Goal: Transaction & Acquisition: Obtain resource

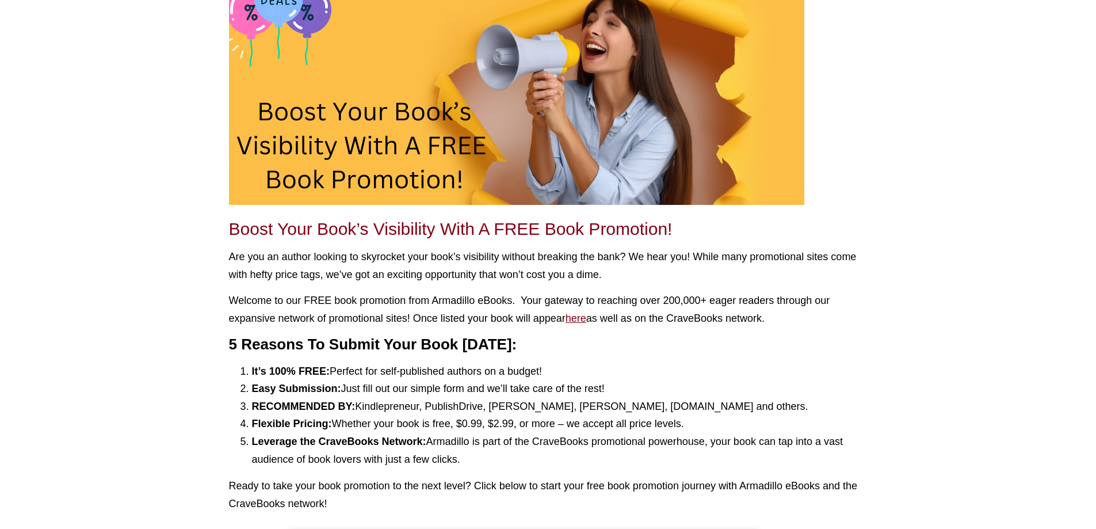
scroll to position [115, 0]
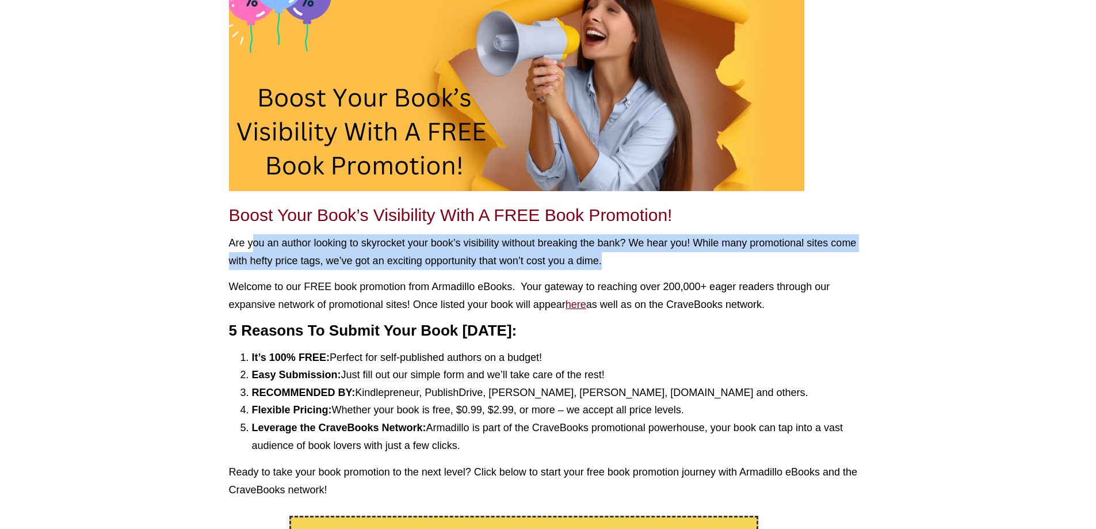
drag, startPoint x: 253, startPoint y: 240, endPoint x: 873, endPoint y: 267, distance: 620.2
click at [873, 267] on div "Boost Your Book’s Visibility With A FREE Book Promotion! Are you an author look…" at bounding box center [548, 487] width 656 height 1053
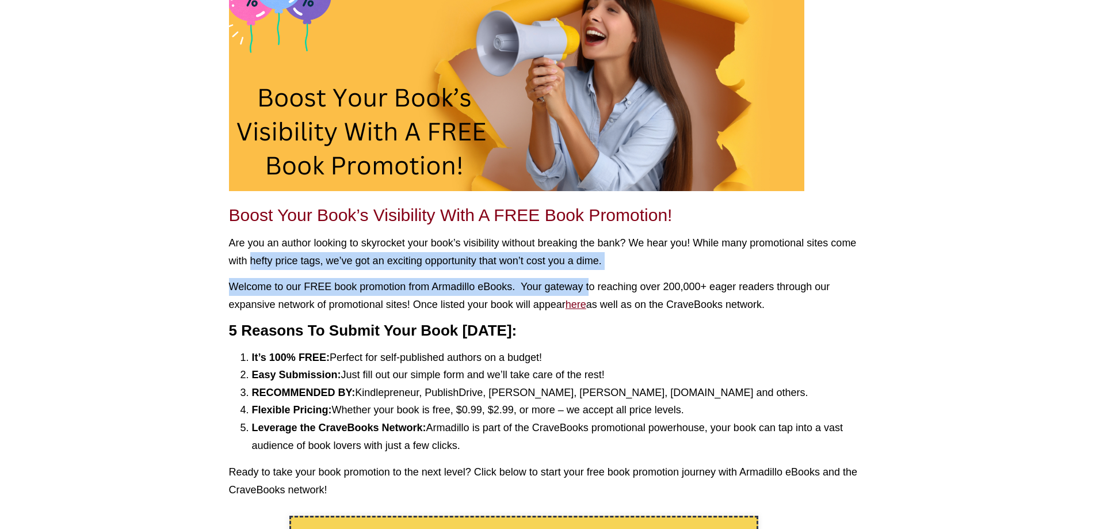
drag, startPoint x: 283, startPoint y: 259, endPoint x: 609, endPoint y: 271, distance: 325.8
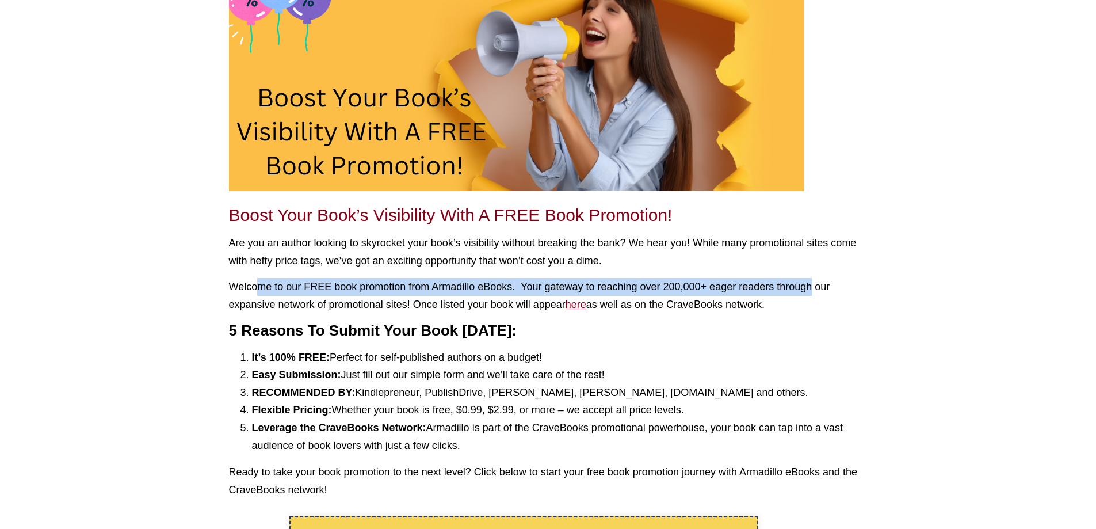
drag, startPoint x: 257, startPoint y: 278, endPoint x: 848, endPoint y: 287, distance: 591.5
click at [848, 287] on p "Welcome to our FREE book promotion from Armadillo eBooks. Your gateway to reach…" at bounding box center [548, 295] width 639 height 35
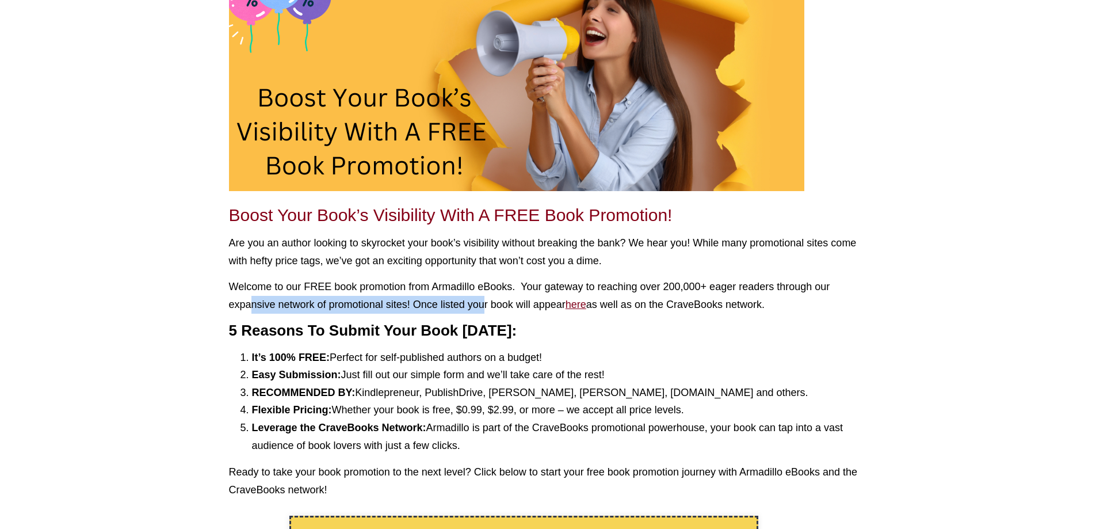
drag, startPoint x: 254, startPoint y: 298, endPoint x: 502, endPoint y: 300, distance: 248.0
click at [502, 300] on p "Welcome to our FREE book promotion from Armadillo eBooks. Your gateway to reach…" at bounding box center [548, 295] width 639 height 35
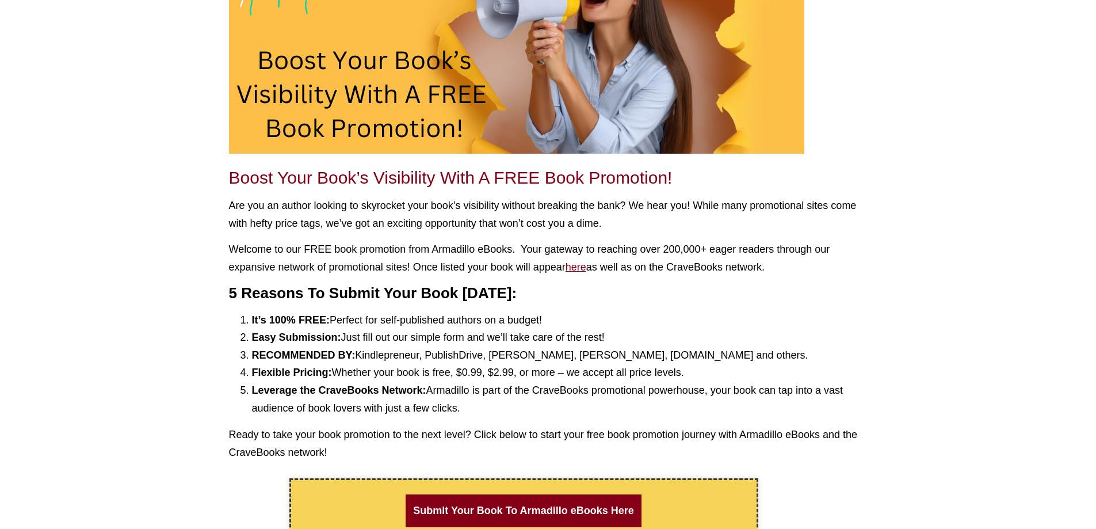
scroll to position [173, 0]
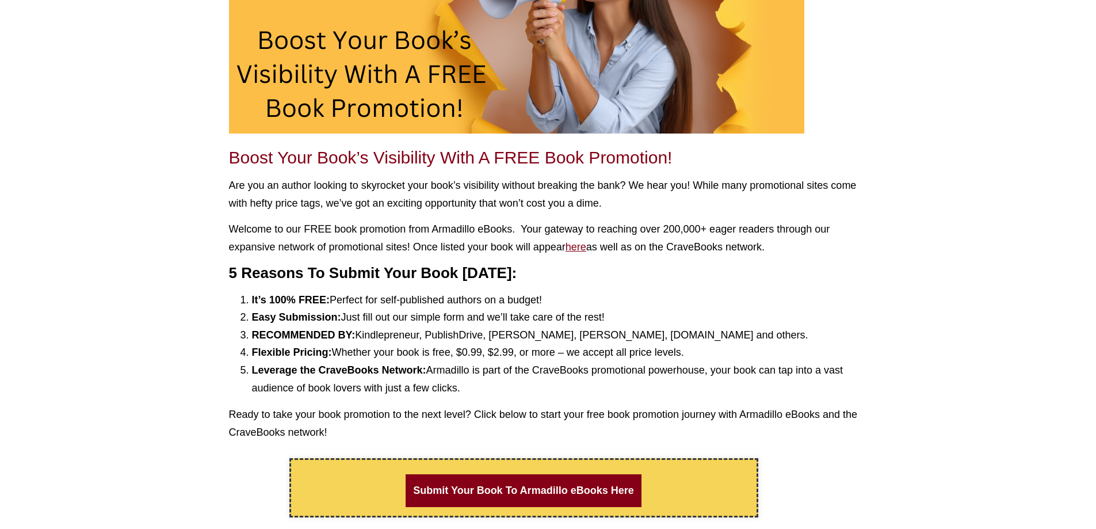
drag, startPoint x: 494, startPoint y: 243, endPoint x: 841, endPoint y: 240, distance: 346.9
click at [841, 240] on p "Welcome to our FREE book promotion from Armadillo eBooks. Your gateway to reach…" at bounding box center [548, 237] width 639 height 35
drag, startPoint x: 319, startPoint y: 289, endPoint x: 533, endPoint y: 299, distance: 214.2
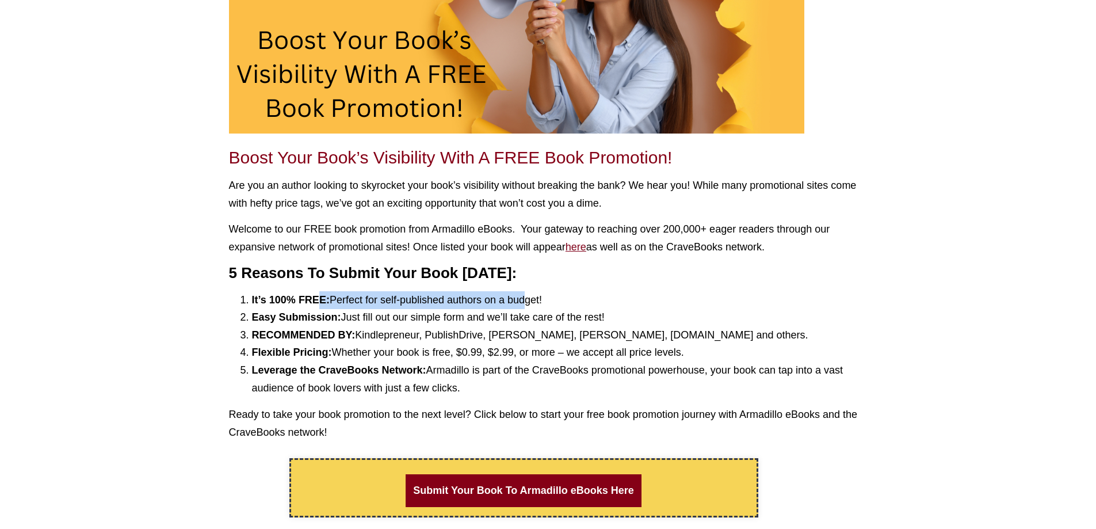
click at [533, 299] on li "It’s 100% FREE: Perfect for self-published authors on a budget!" at bounding box center [560, 300] width 616 height 18
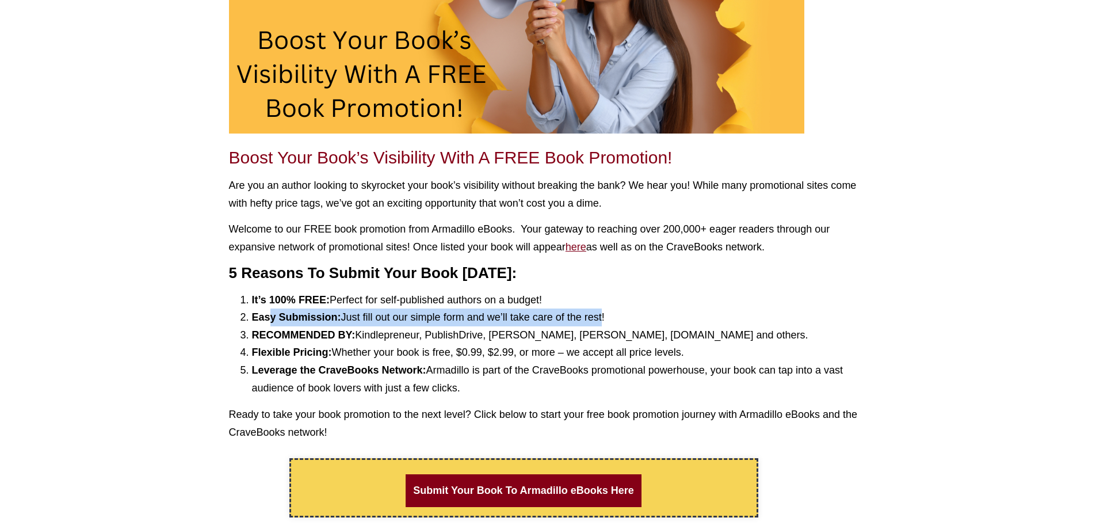
drag, startPoint x: 272, startPoint y: 312, endPoint x: 618, endPoint y: 317, distance: 346.4
click at [618, 317] on li "Easy Submission: Just fill out our simple form and we’ll take care of the rest!" at bounding box center [560, 317] width 616 height 18
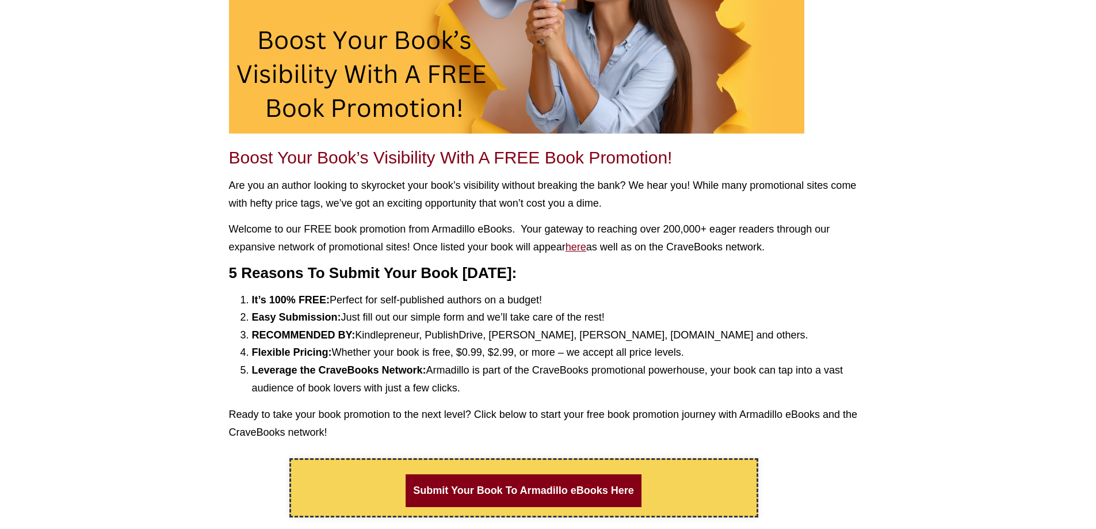
click at [291, 336] on strong "RECOMMENDED BY:" at bounding box center [304, 335] width 104 height 12
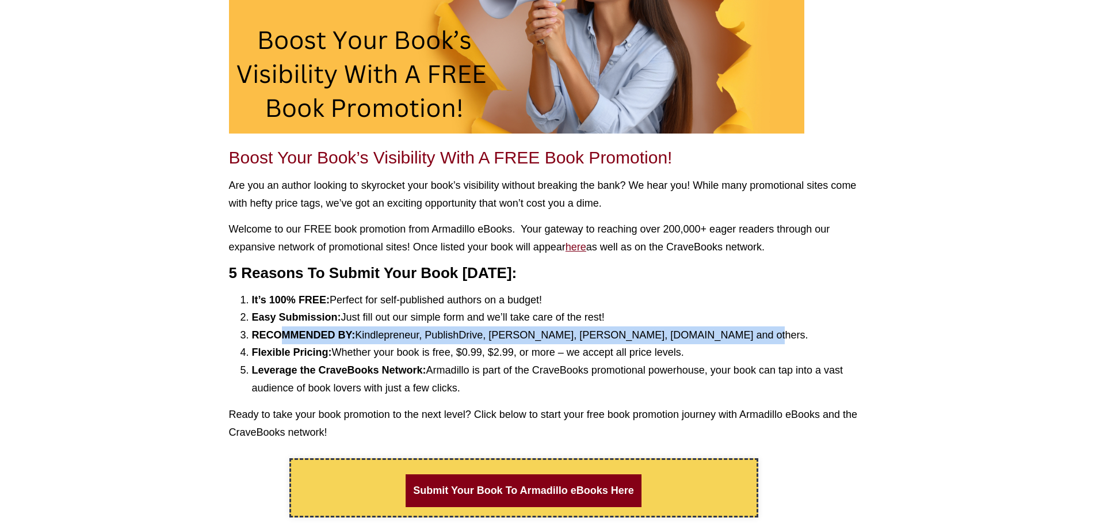
drag, startPoint x: 279, startPoint y: 333, endPoint x: 753, endPoint y: 329, distance: 473.5
click at [753, 329] on li "RECOMMENDED BY: Kindlepreneur, PublishDrive, Janice Hardy, GM Martin, TrainingA…" at bounding box center [560, 335] width 616 height 18
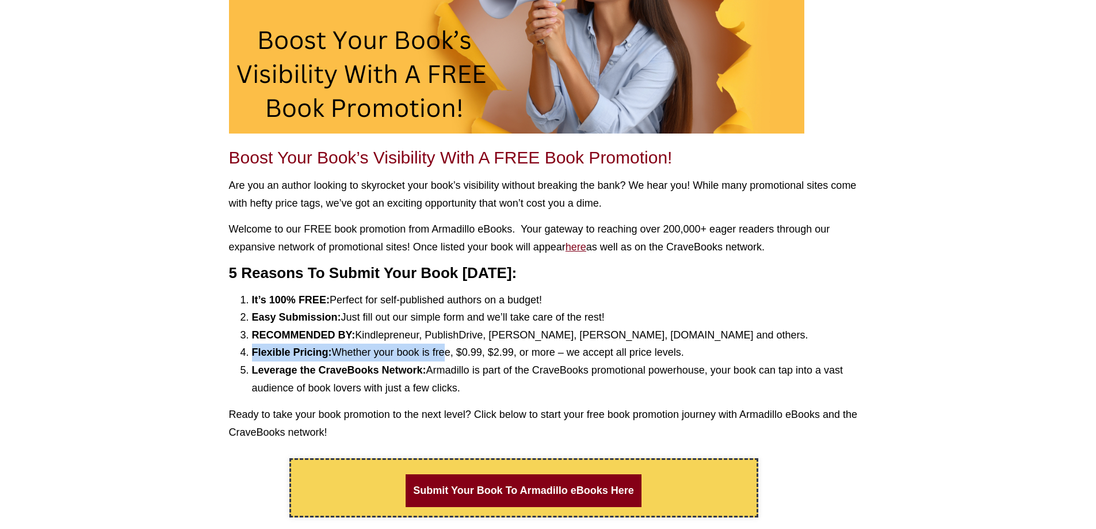
drag, startPoint x: 247, startPoint y: 347, endPoint x: 450, endPoint y: 349, distance: 202.5
click at [450, 349] on li "Flexible Pricing: Whether your book is free, $0.99, $2.99, or more – we accept …" at bounding box center [560, 352] width 616 height 18
click at [425, 357] on li "Flexible Pricing: Whether your book is free, $0.99, $2.99, or more – we accept …" at bounding box center [560, 352] width 616 height 18
drag, startPoint x: 393, startPoint y: 356, endPoint x: 711, endPoint y: 358, distance: 317.6
click at [711, 358] on li "Flexible Pricing: Whether your book is free, $0.99, $2.99, or more – we accept …" at bounding box center [560, 352] width 616 height 18
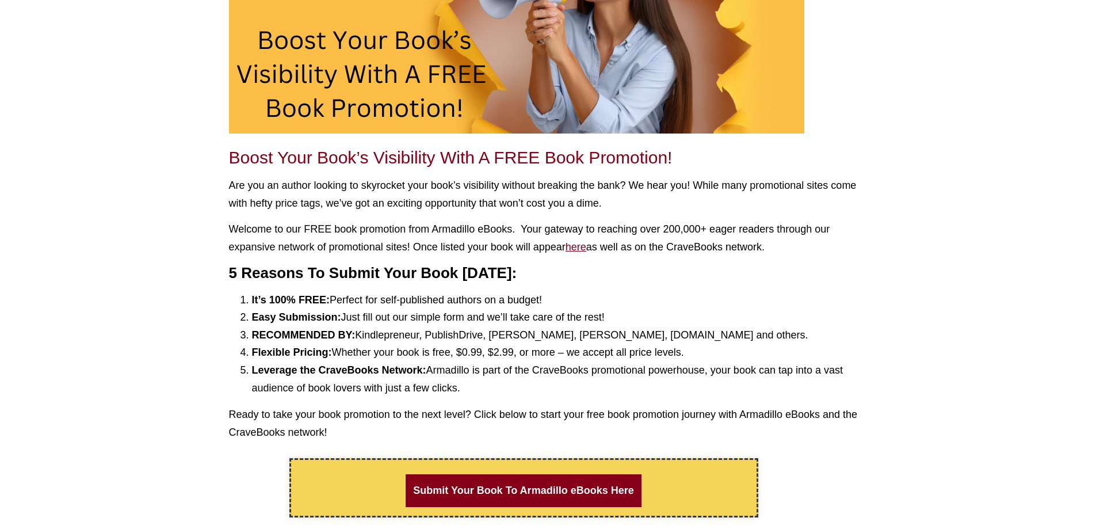
click at [711, 358] on li "Flexible Pricing: Whether your book is free, $0.99, $2.99, or more – we accept …" at bounding box center [560, 352] width 616 height 18
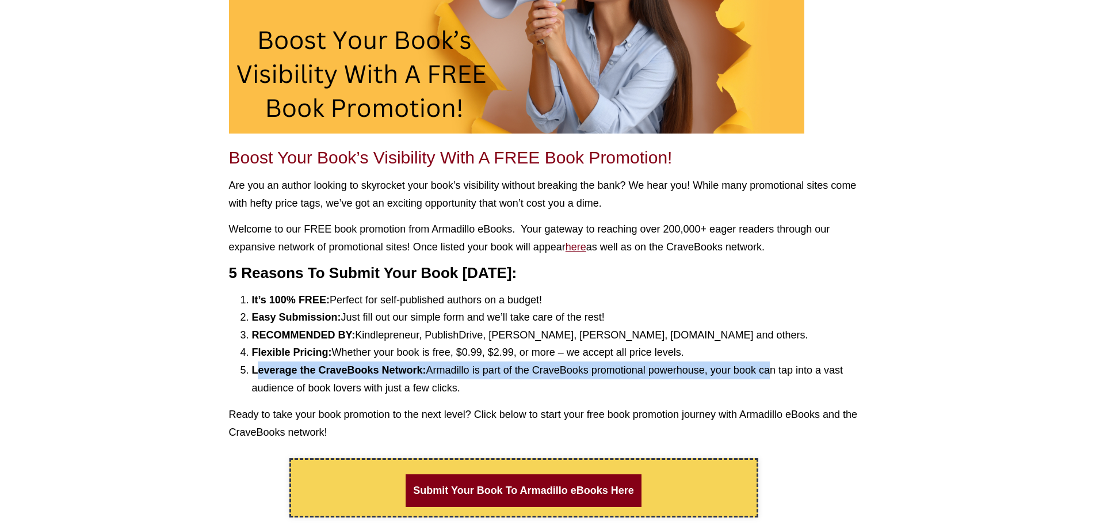
drag, startPoint x: 257, startPoint y: 373, endPoint x: 792, endPoint y: 376, distance: 535.1
click at [792, 376] on li "Leverage the CraveBooks Network: Armadillo is part of the CraveBooks promotiona…" at bounding box center [560, 378] width 616 height 35
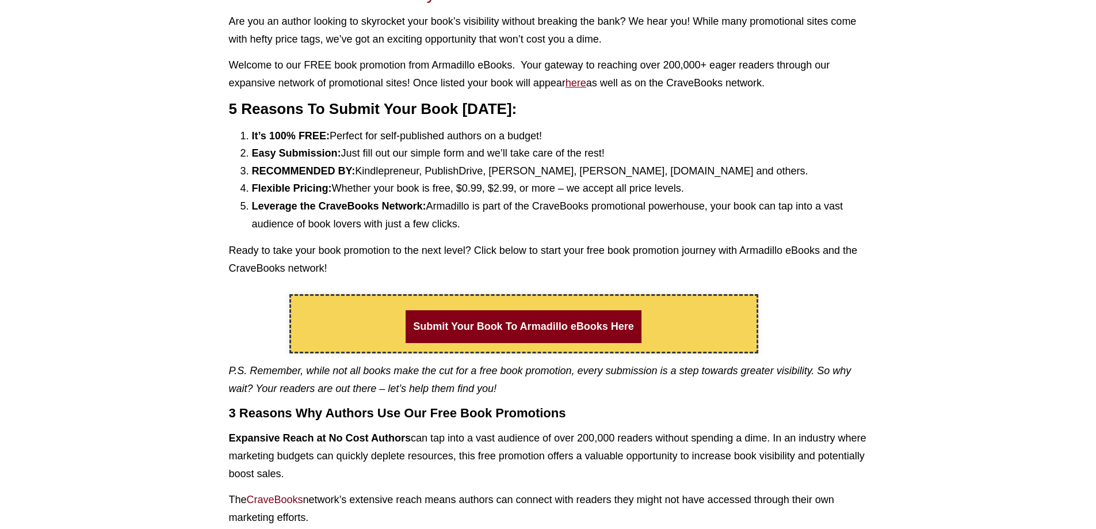
scroll to position [403, 0]
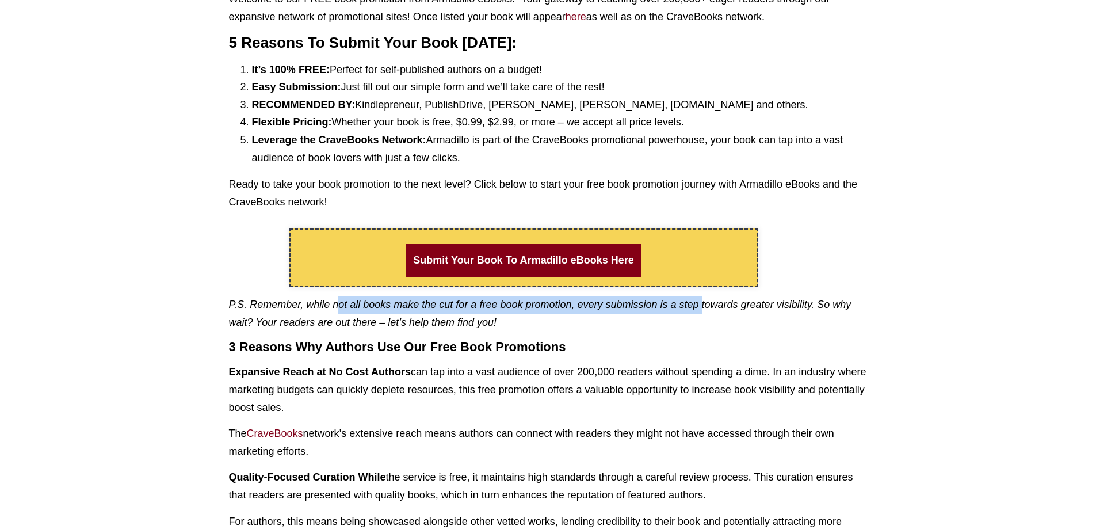
drag, startPoint x: 345, startPoint y: 307, endPoint x: 732, endPoint y: 299, distance: 387.3
click at [732, 299] on em "P.S. Remember, while not all books make the cut for a free book promotion, ever…" at bounding box center [540, 313] width 622 height 29
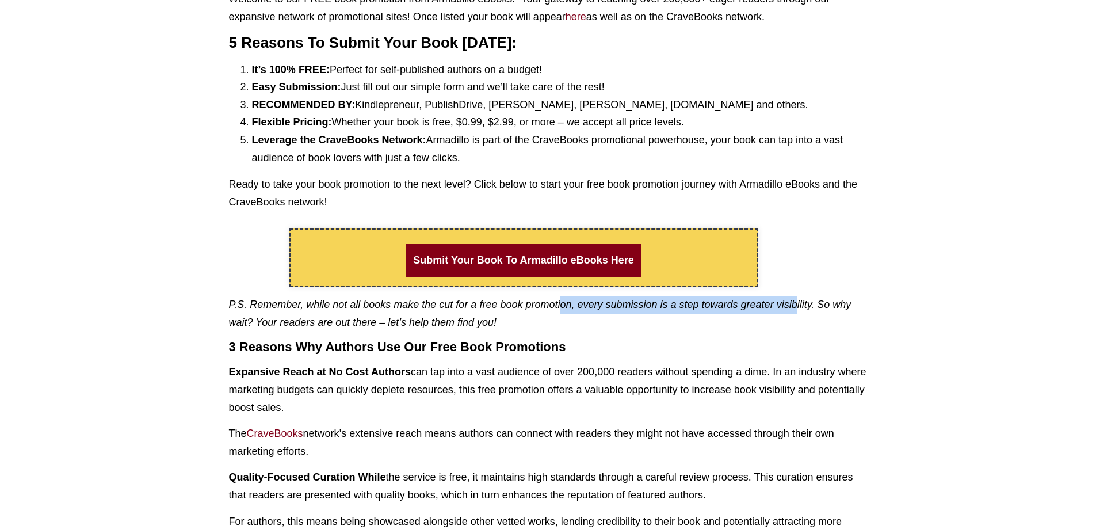
drag, startPoint x: 581, startPoint y: 303, endPoint x: 832, endPoint y: 303, distance: 250.8
click at [832, 303] on em "P.S. Remember, while not all books make the cut for a free book promotion, ever…" at bounding box center [540, 313] width 622 height 29
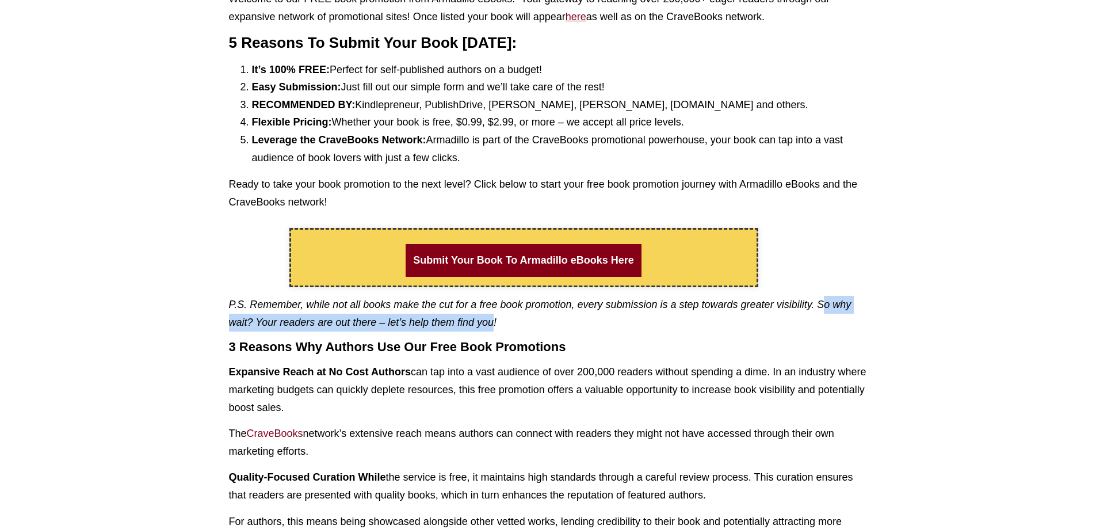
drag, startPoint x: 238, startPoint y: 324, endPoint x: 548, endPoint y: 320, distance: 309.5
click at [548, 320] on em "P.S. Remember, while not all books make the cut for a free book promotion, ever…" at bounding box center [540, 313] width 622 height 29
click at [404, 314] on p "P.S. Remember, while not all books make the cut for a free book promotion, ever…" at bounding box center [548, 313] width 639 height 35
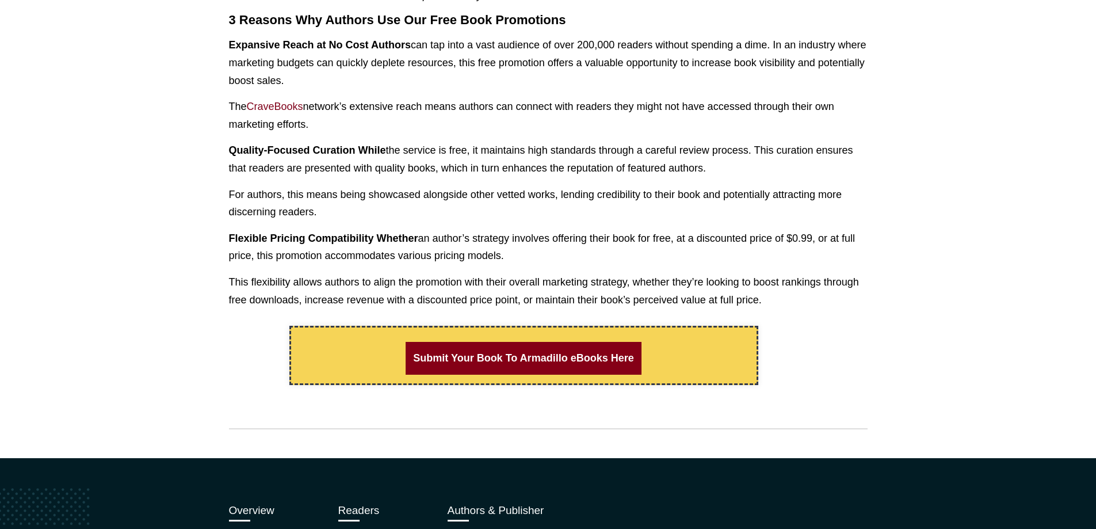
scroll to position [805, 0]
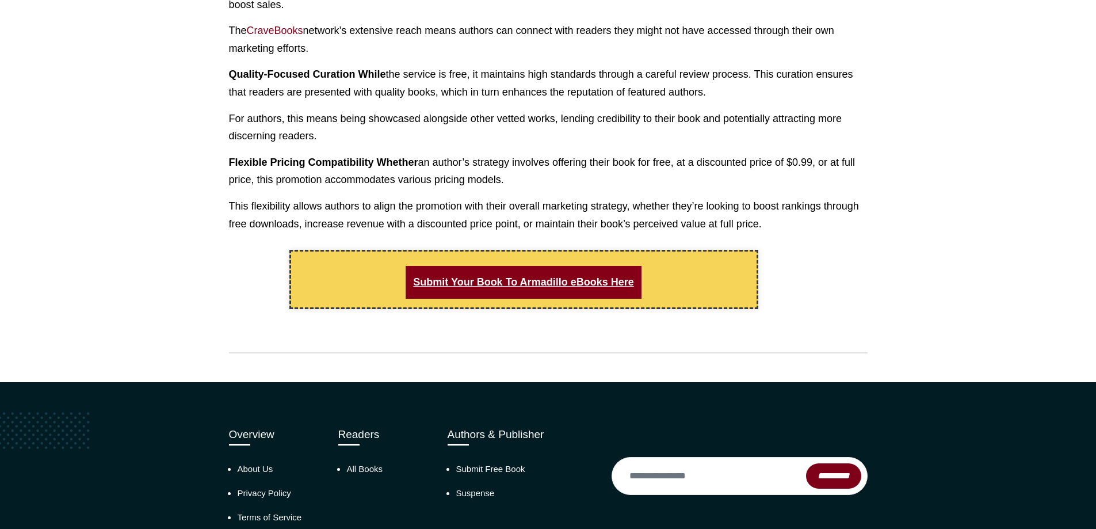
click at [533, 299] on link "Submit Your Book To Armadillo eBooks Here" at bounding box center [523, 282] width 235 height 33
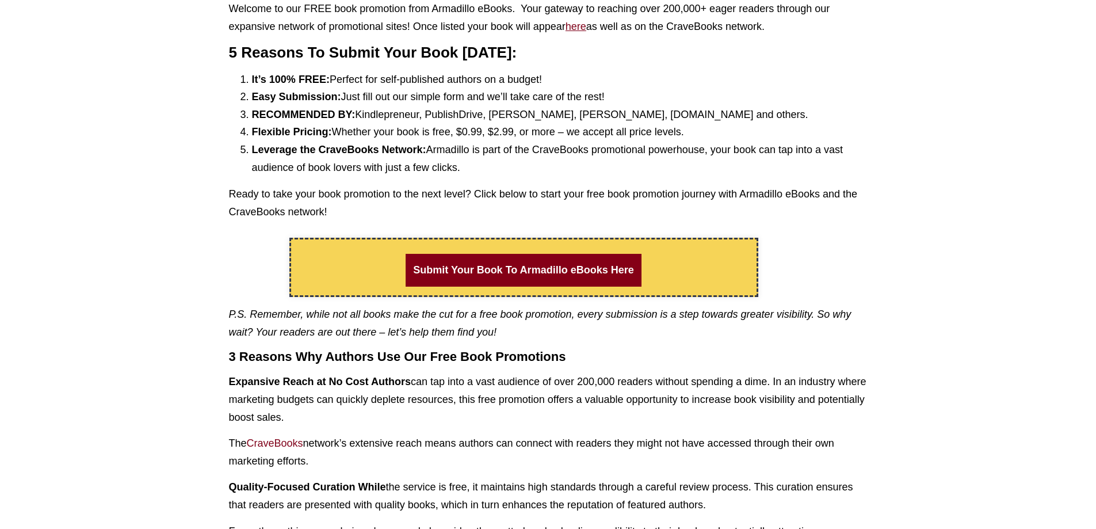
scroll to position [0, 0]
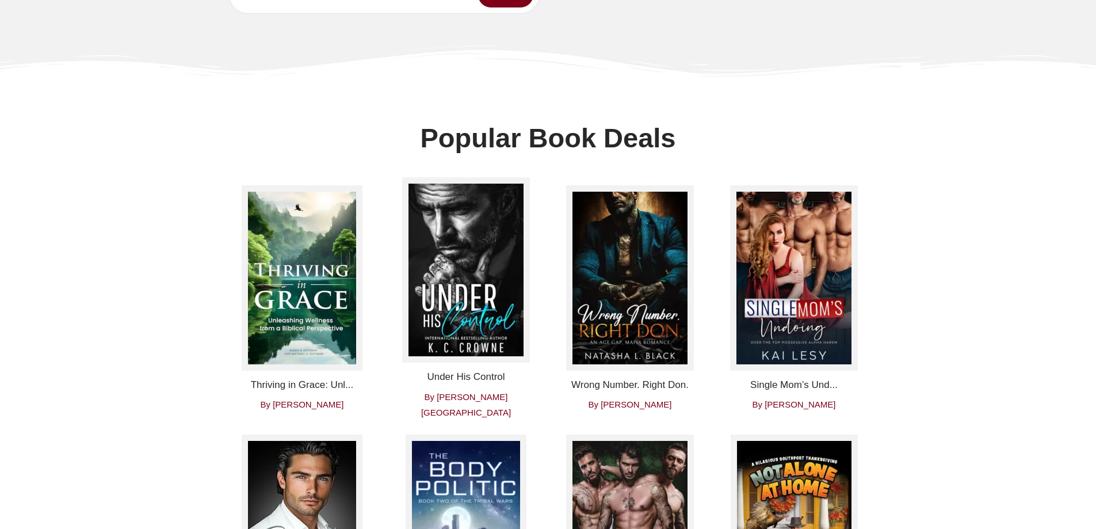
scroll to position [288, 0]
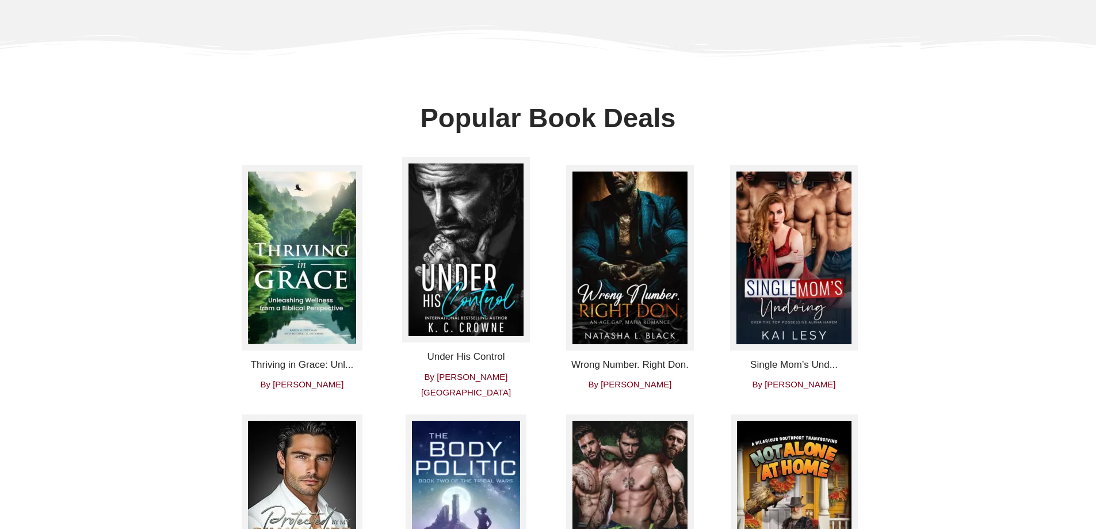
click at [460, 290] on img at bounding box center [466, 249] width 128 height 185
click at [275, 269] on img at bounding box center [302, 257] width 121 height 185
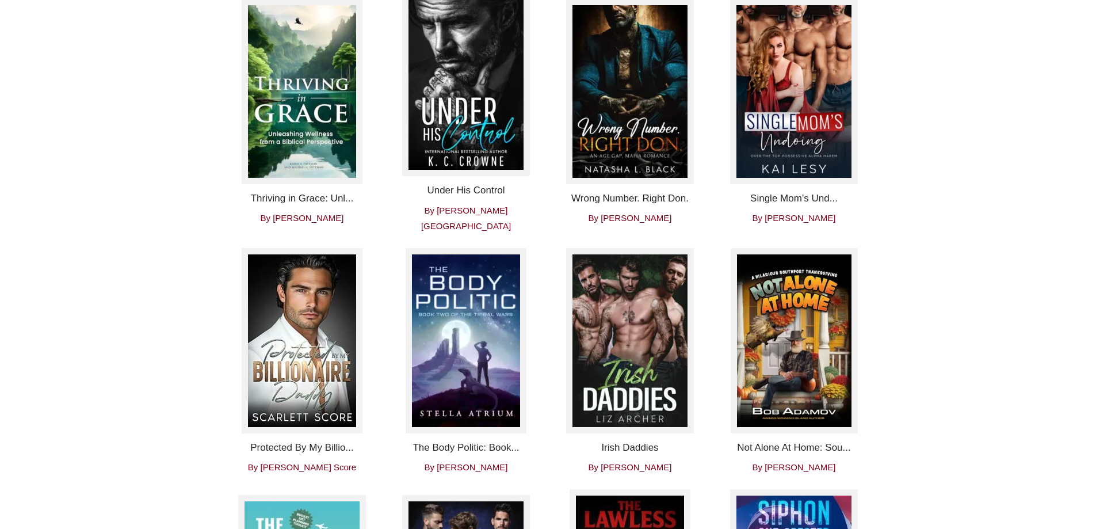
scroll to position [460, 0]
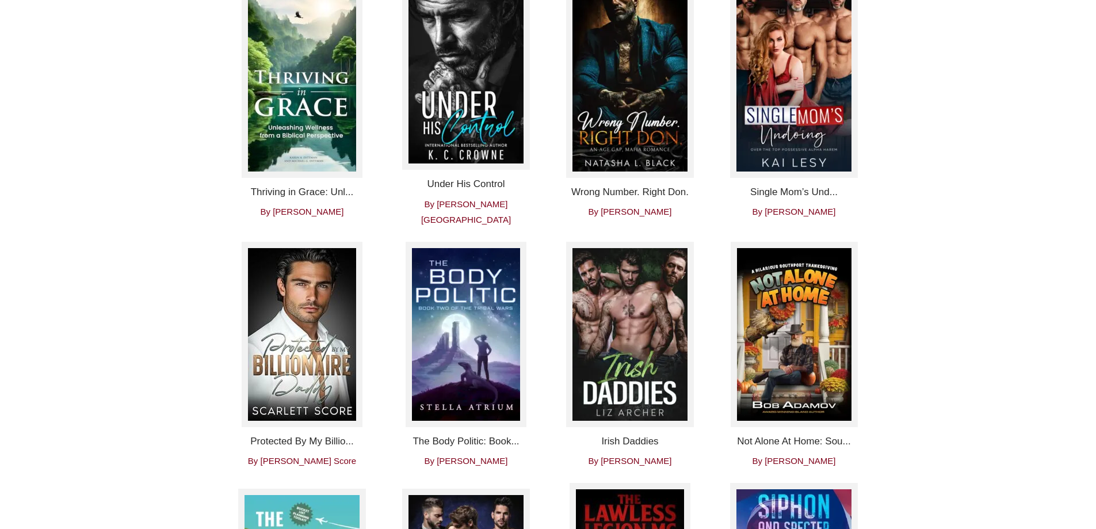
click at [477, 339] on img at bounding box center [466, 334] width 121 height 185
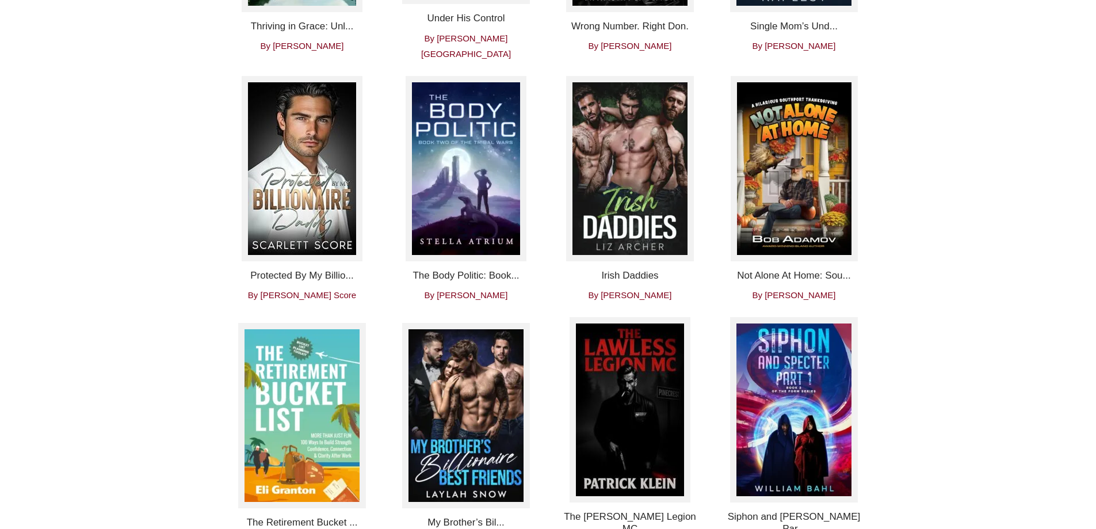
scroll to position [633, 0]
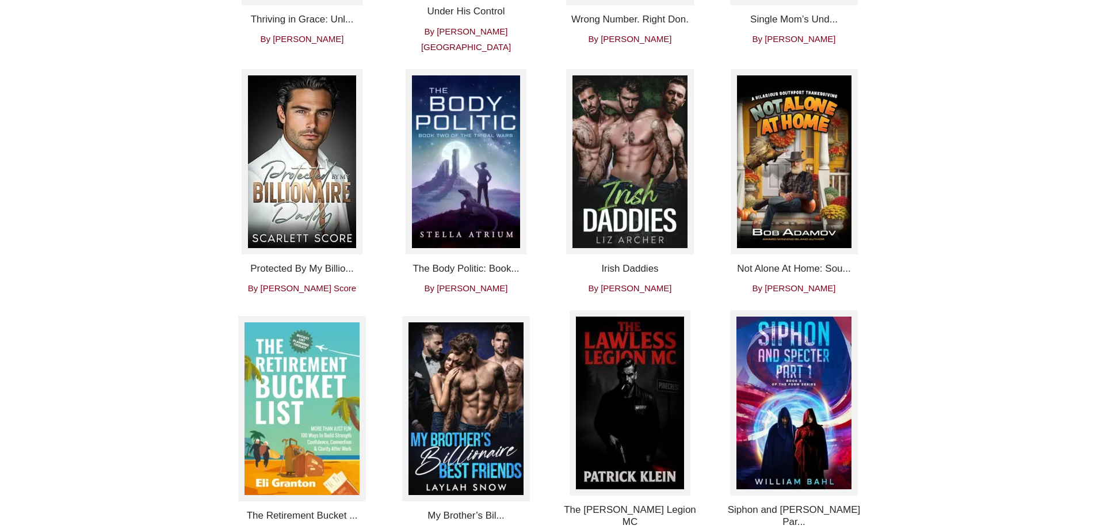
click at [320, 406] on img at bounding box center [302, 408] width 128 height 185
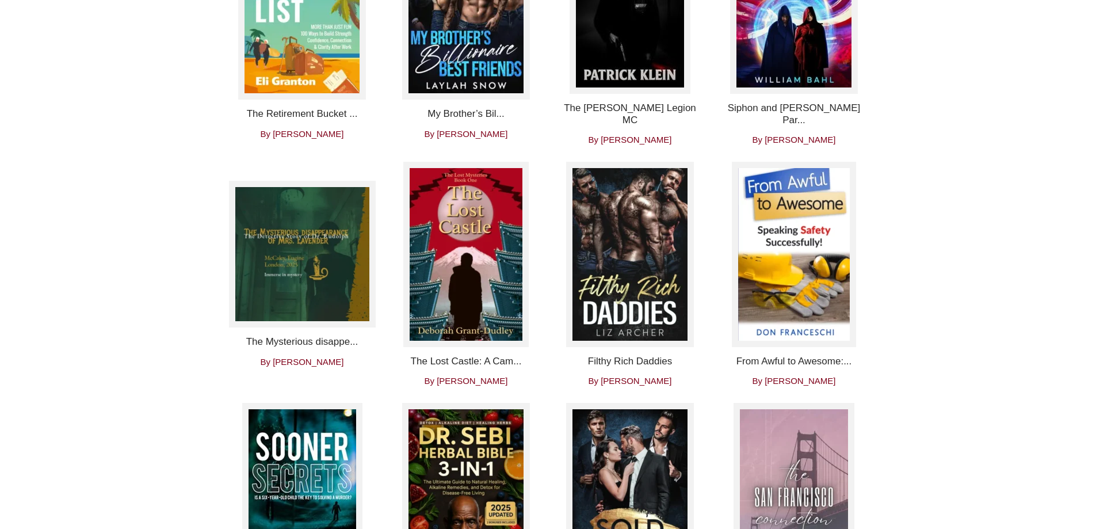
scroll to position [1036, 0]
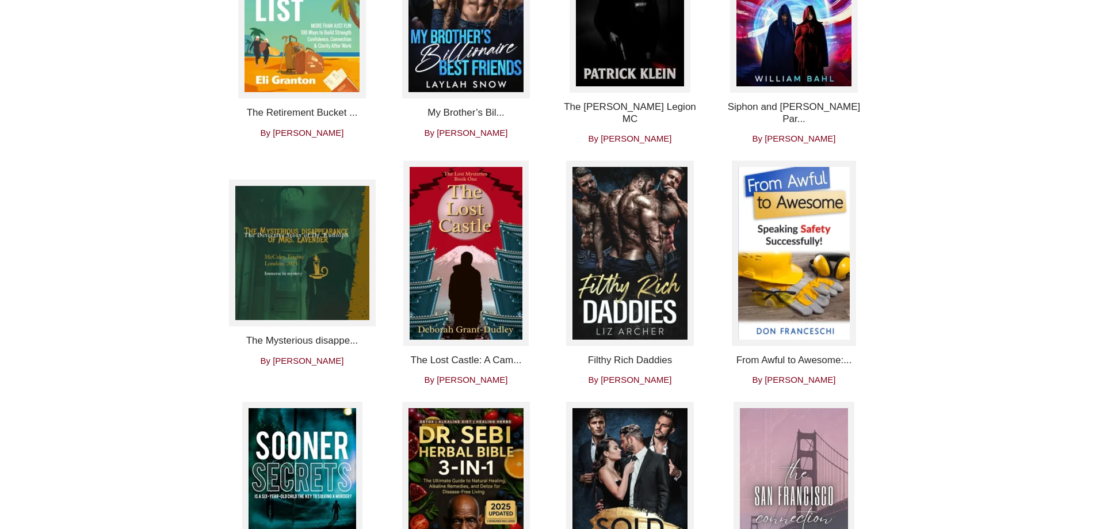
click at [468, 476] on img at bounding box center [466, 494] width 128 height 185
click at [647, 259] on img at bounding box center [630, 253] width 128 height 185
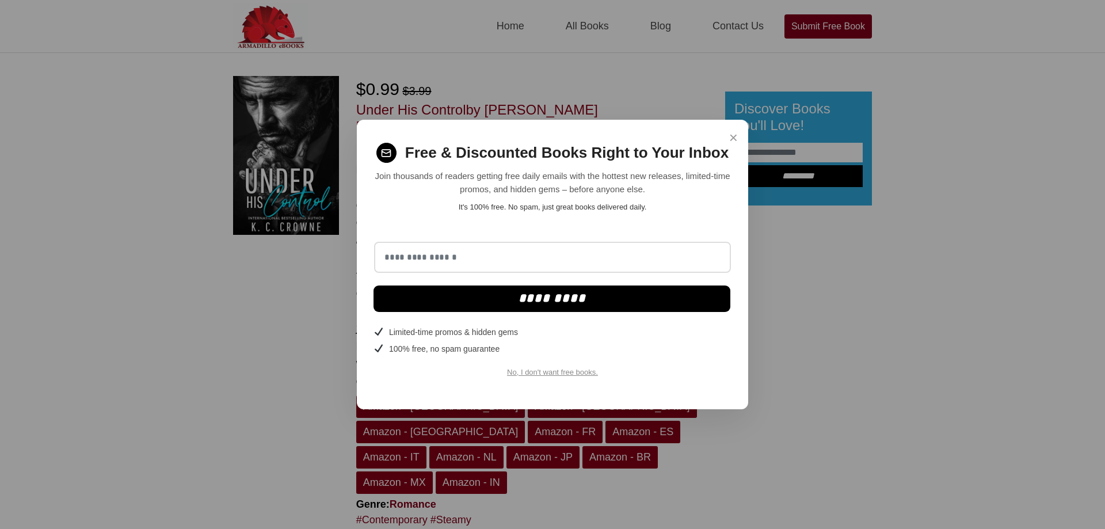
click at [731, 142] on span "×" at bounding box center [733, 138] width 9 height 22
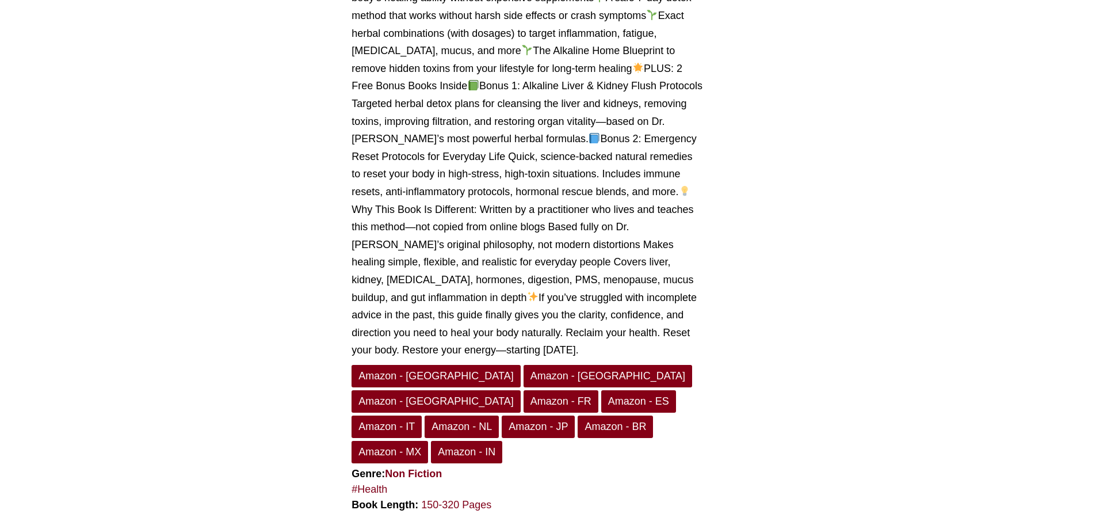
scroll to position [518, 0]
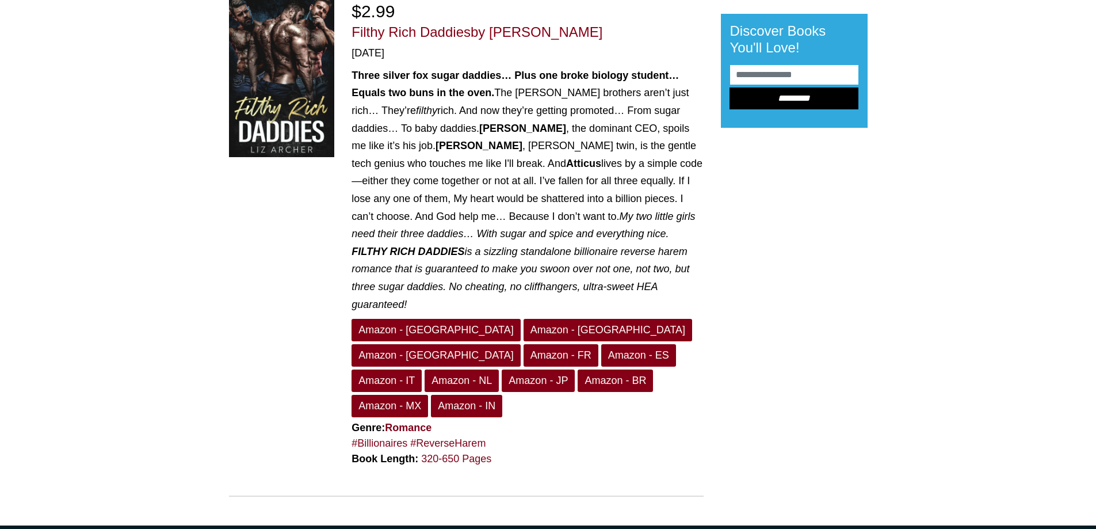
scroll to position [58, 0]
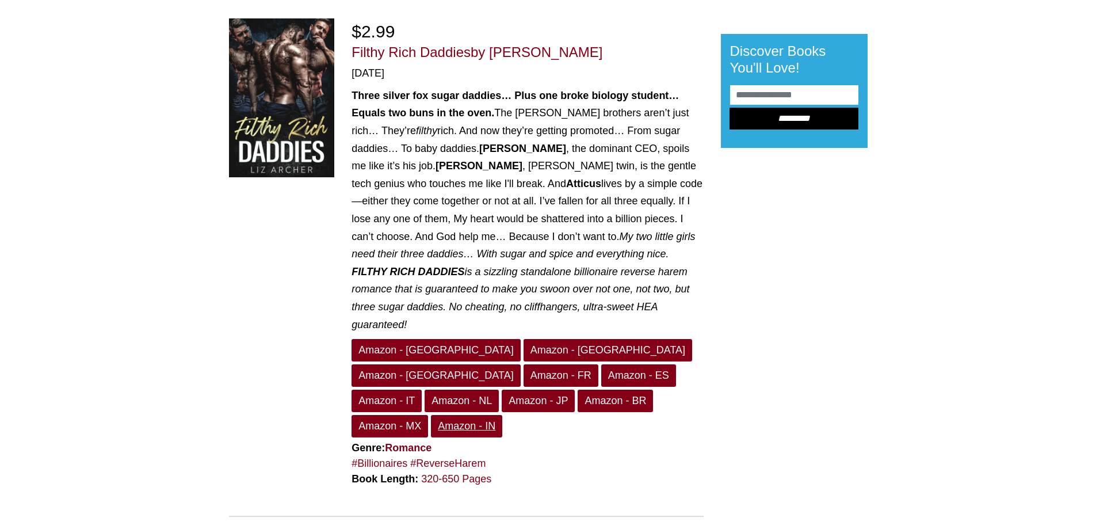
click at [502, 415] on link "Amazon - IN" at bounding box center [466, 426] width 71 height 22
